Goal: Navigation & Orientation: Find specific page/section

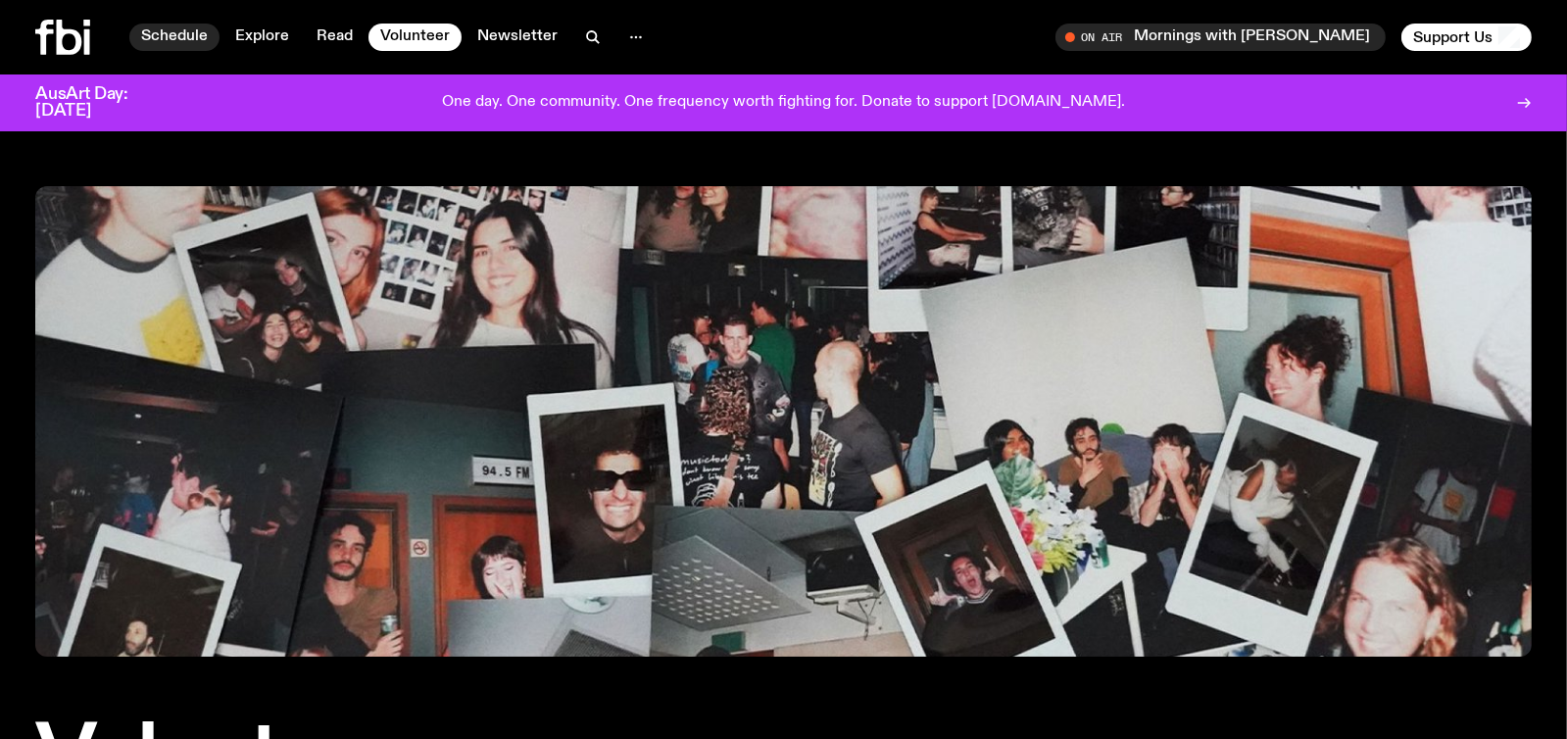
click at [177, 35] on link "Schedule" at bounding box center [174, 37] width 90 height 27
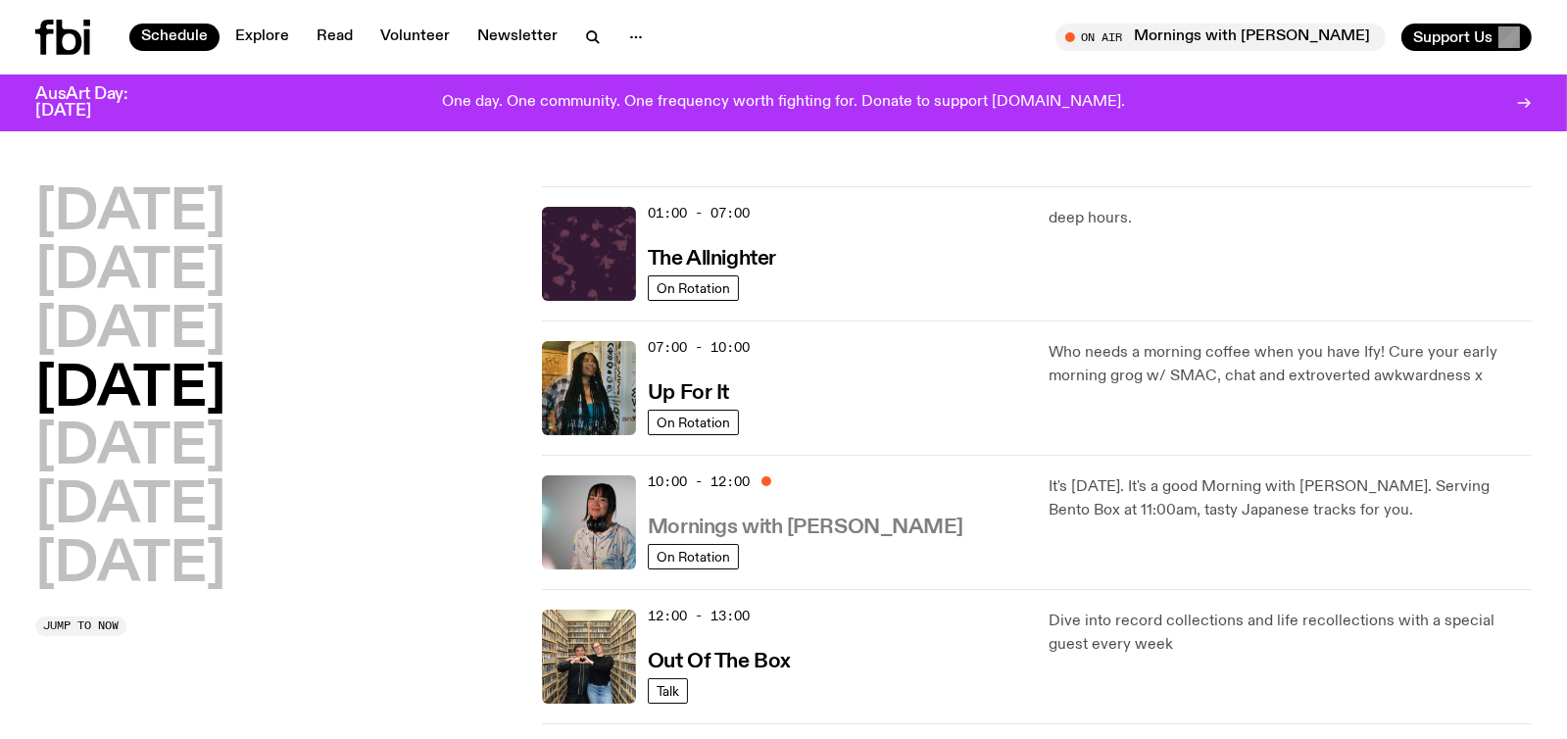
click at [787, 517] on h3 "Mornings with [PERSON_NAME]" at bounding box center [806, 527] width 316 height 21
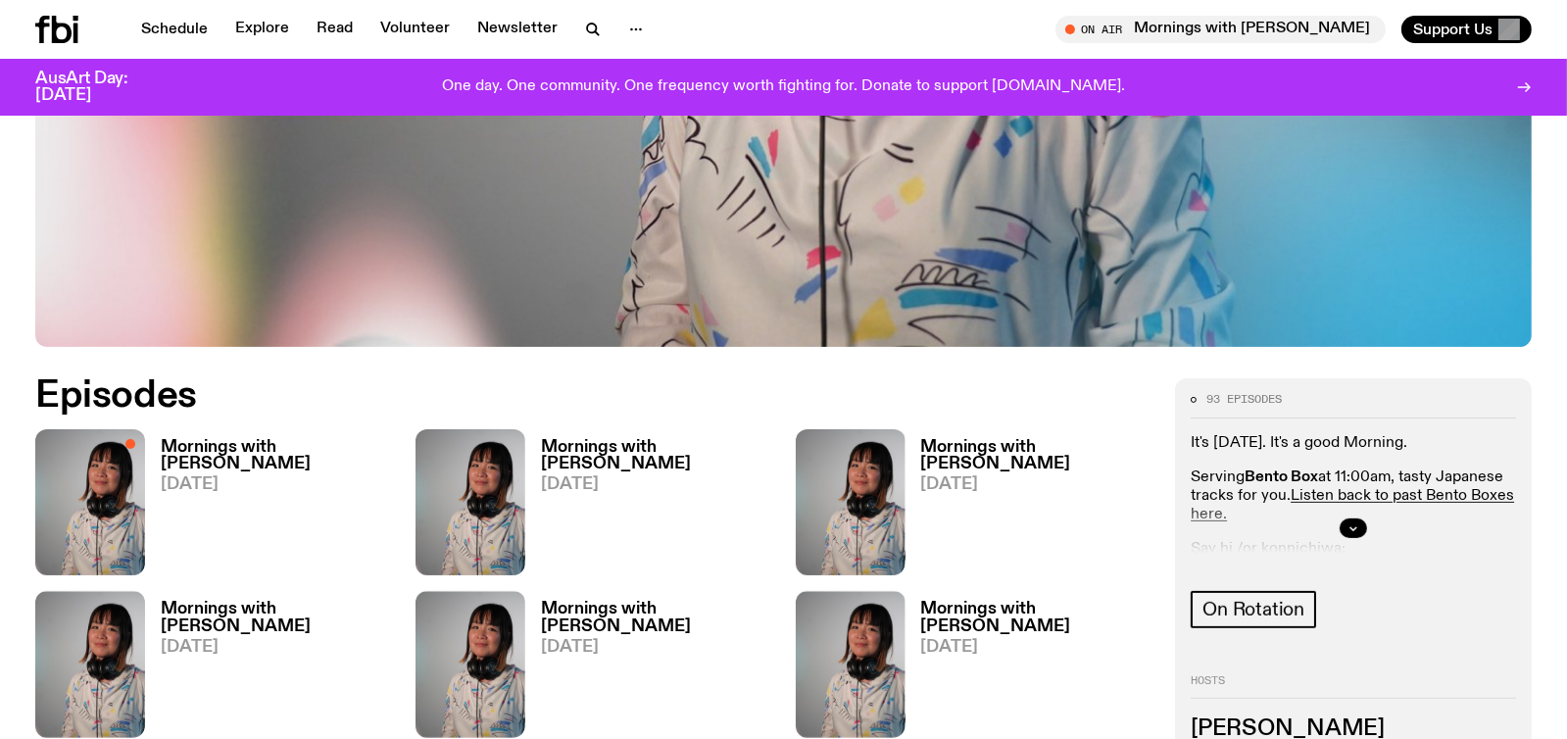
scroll to position [774, 0]
click at [259, 441] on h3 "Mornings with [PERSON_NAME]" at bounding box center [276, 454] width 231 height 33
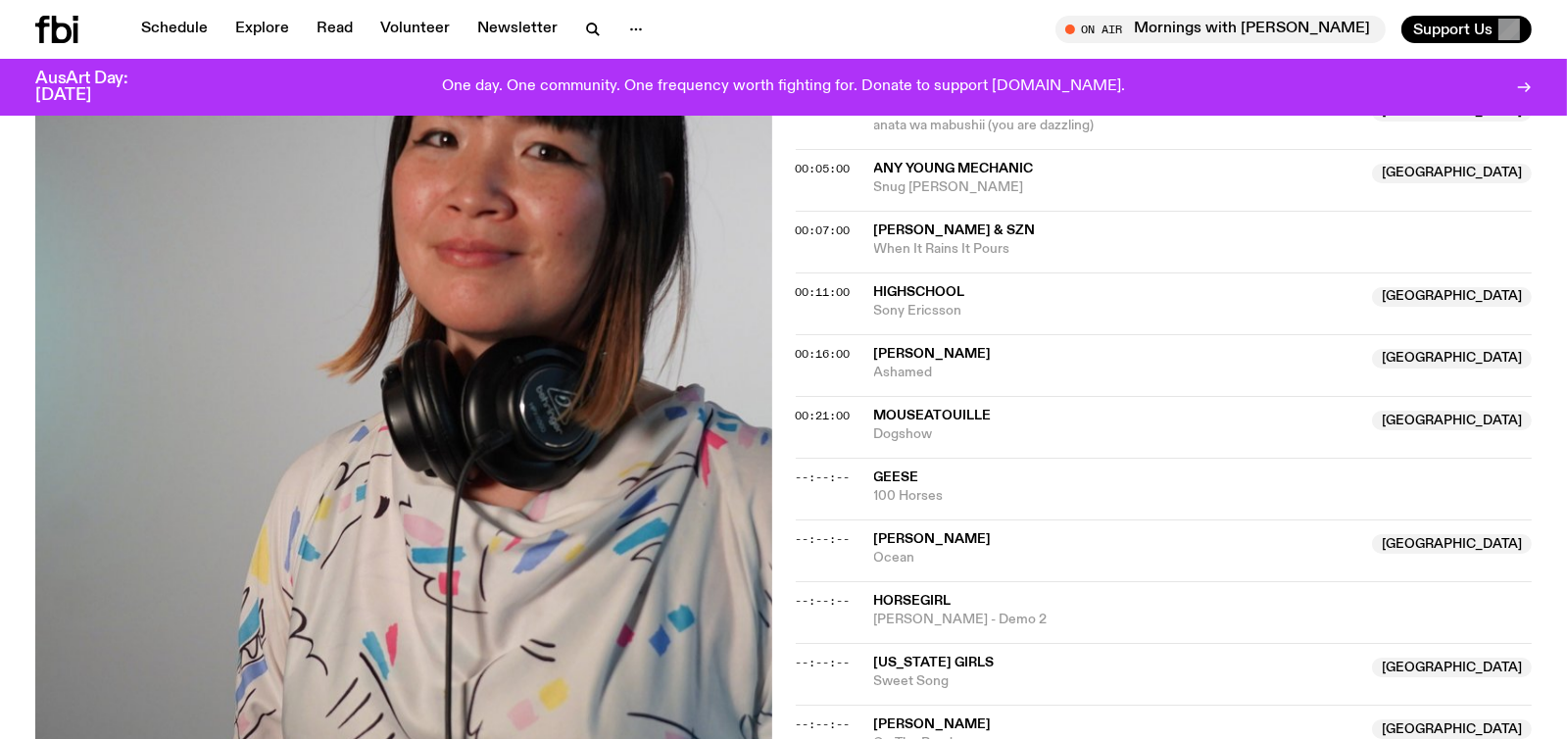
scroll to position [773, 0]
